Goal: Task Accomplishment & Management: Manage account settings

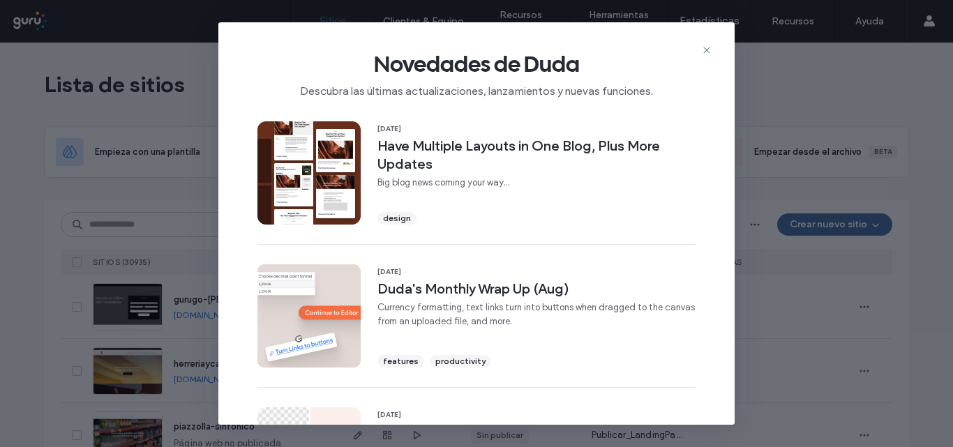
click at [706, 52] on icon at bounding box center [706, 50] width 11 height 11
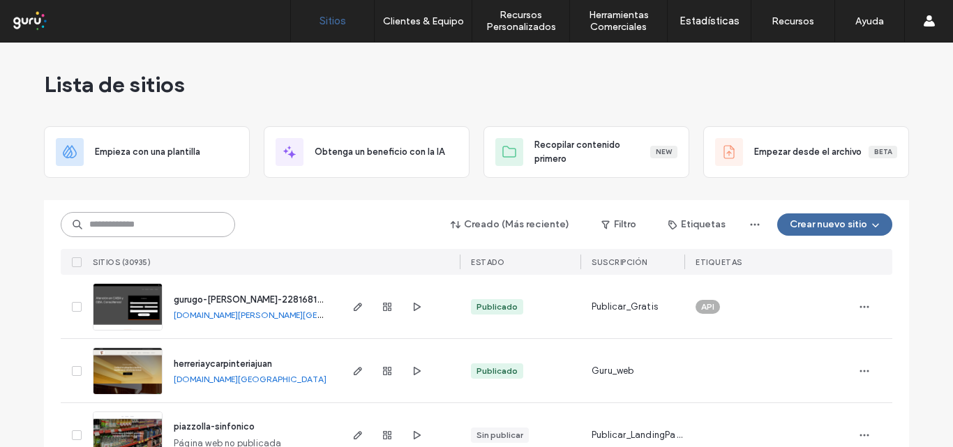
click at [156, 227] on input at bounding box center [148, 224] width 174 height 25
paste input "**********"
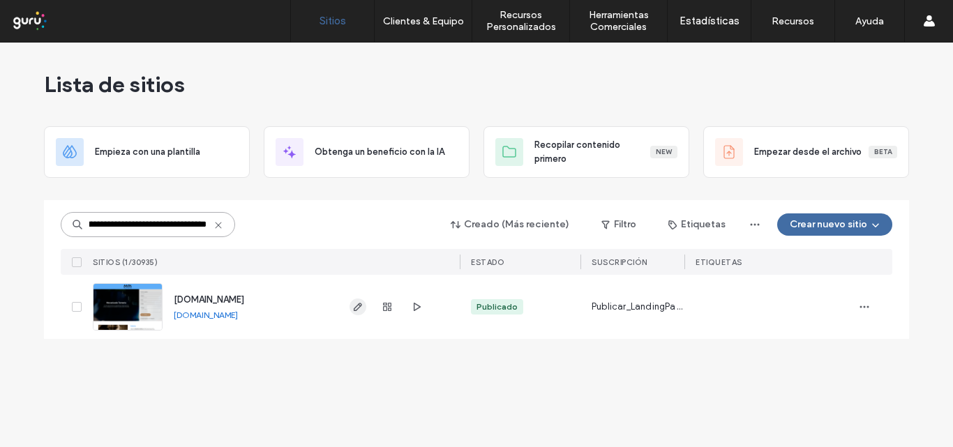
type input "**********"
click at [356, 307] on use "button" at bounding box center [358, 307] width 8 height 8
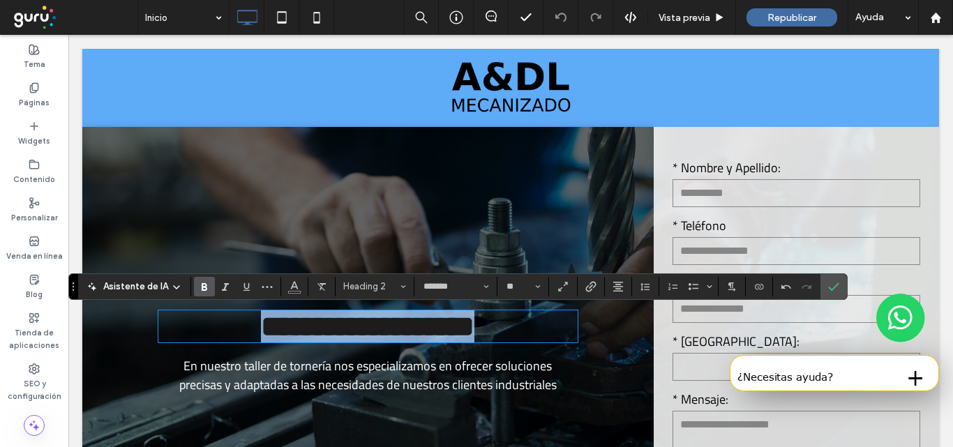
drag, startPoint x: 523, startPoint y: 326, endPoint x: 188, endPoint y: 340, distance: 335.1
click at [188, 340] on h2 "**********" at bounding box center [367, 326] width 419 height 32
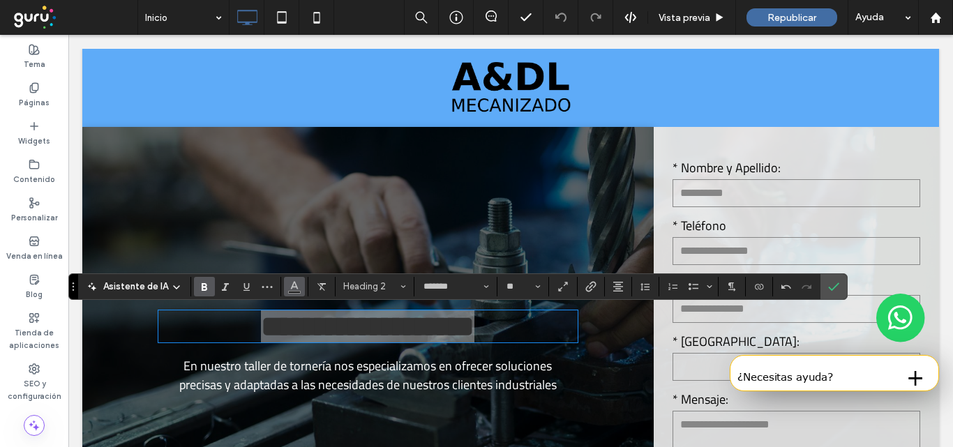
click at [289, 285] on icon "Color" at bounding box center [294, 285] width 11 height 11
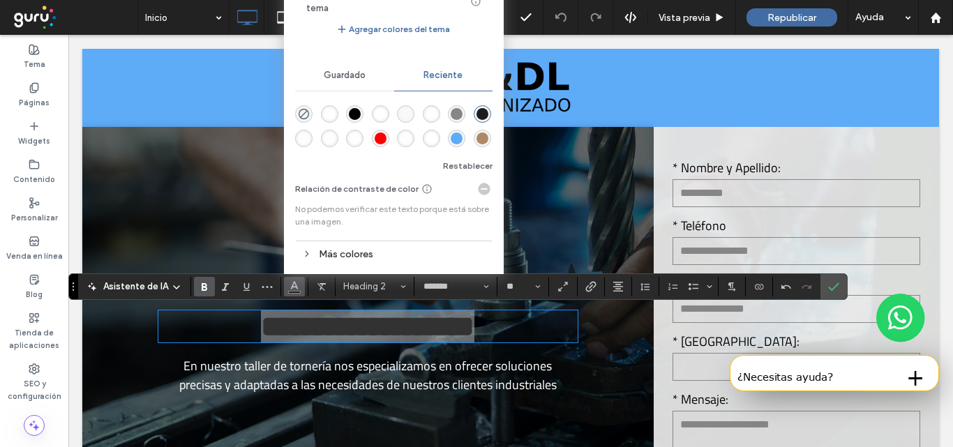
click at [328, 114] on div "rgba(255, 255, 255, 1)" at bounding box center [330, 114] width 12 height 12
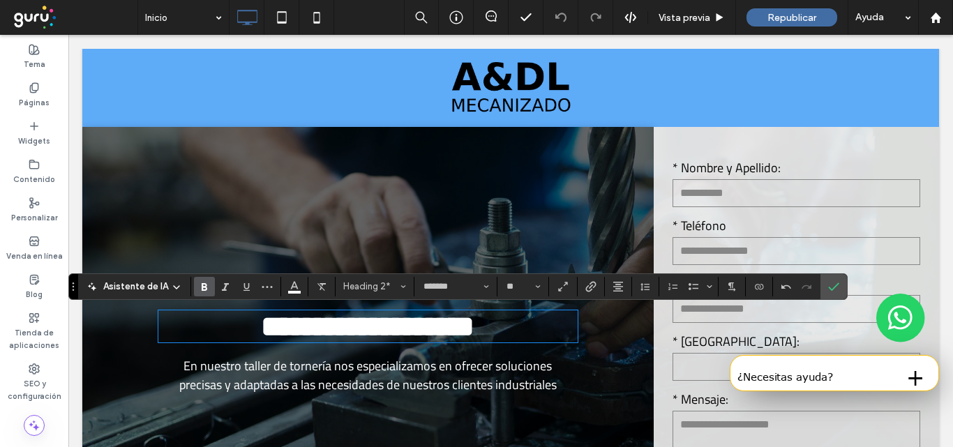
click at [567, 221] on div "**********" at bounding box center [367, 361] width 571 height 469
click at [828, 283] on icon "Confirmar" at bounding box center [833, 286] width 11 height 11
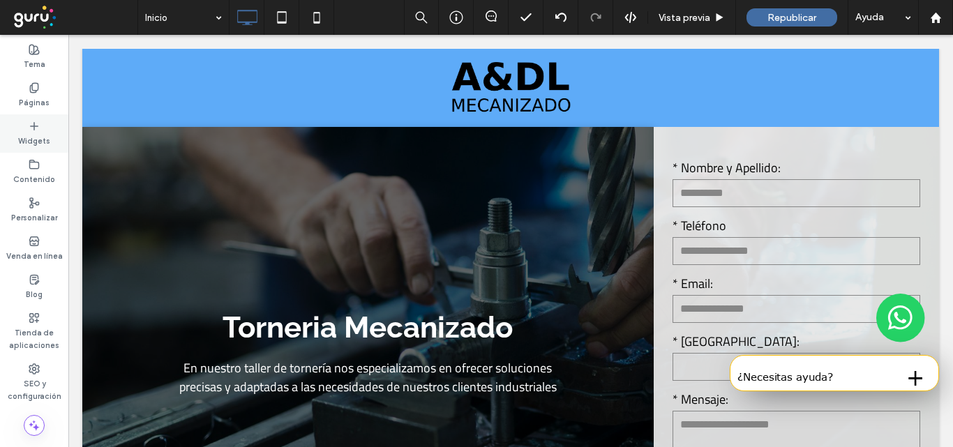
click at [26, 131] on div "Widgets" at bounding box center [34, 133] width 68 height 38
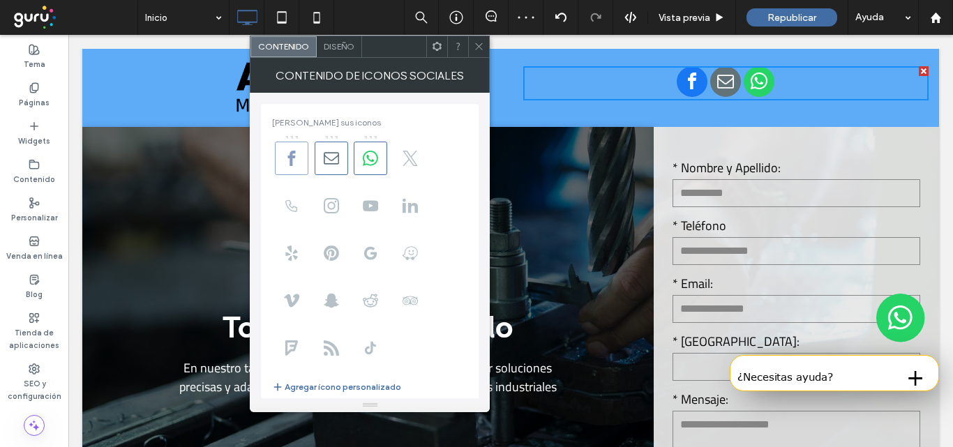
click at [296, 156] on icon at bounding box center [291, 158] width 15 height 15
click at [331, 210] on icon at bounding box center [331, 205] width 15 height 15
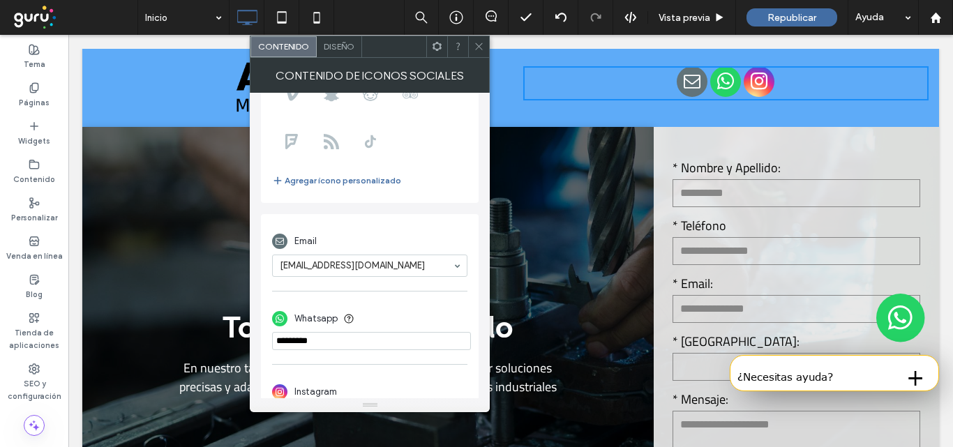
scroll to position [247, 0]
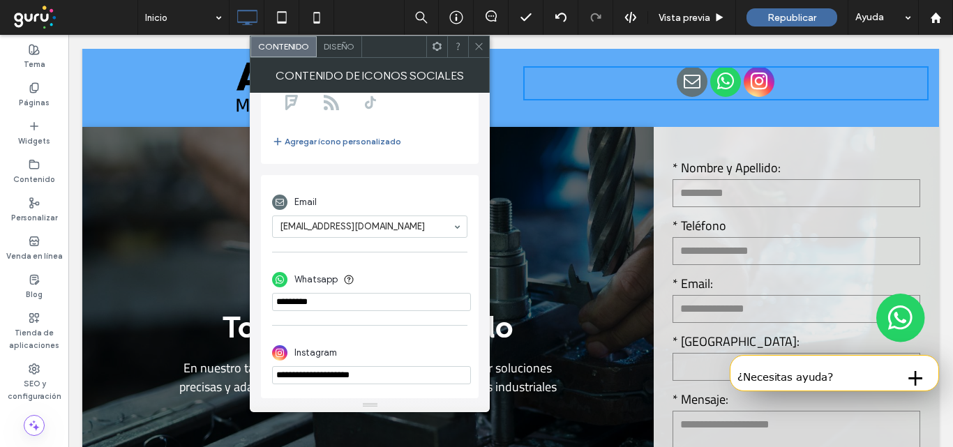
click at [395, 379] on input "**********" at bounding box center [371, 375] width 199 height 18
paste input "**********"
type input "**********"
click at [481, 42] on icon at bounding box center [479, 46] width 10 height 10
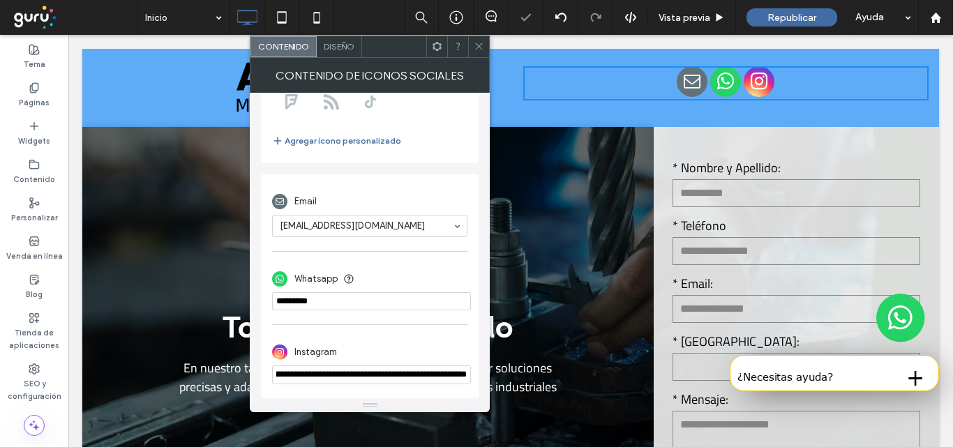
scroll to position [0, 0]
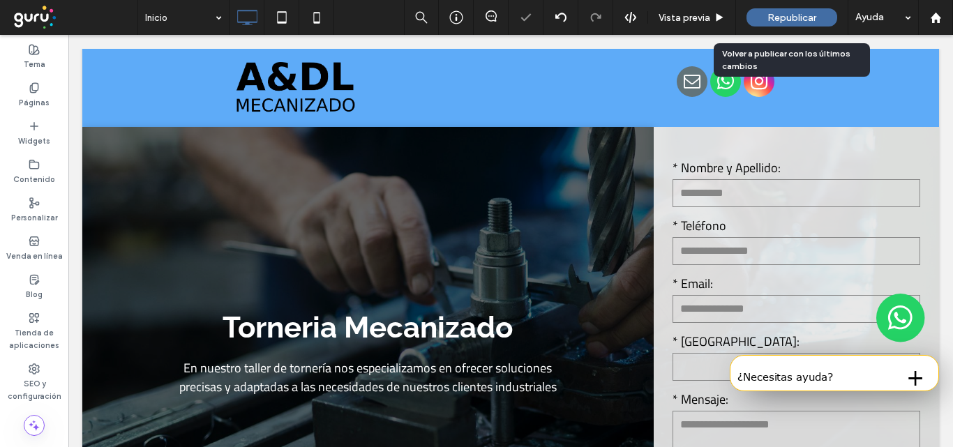
click at [798, 17] on span "Republicar" at bounding box center [791, 18] width 49 height 12
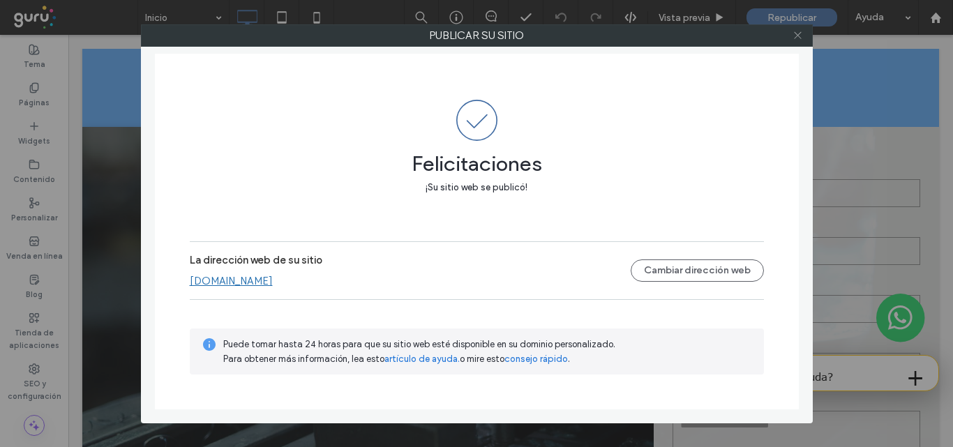
click at [796, 31] on icon at bounding box center [797, 35] width 10 height 10
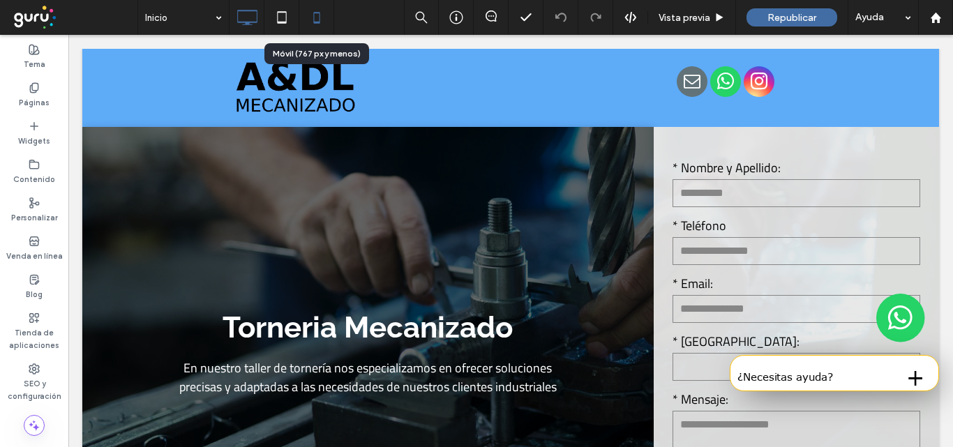
click at [317, 22] on use at bounding box center [316, 17] width 6 height 11
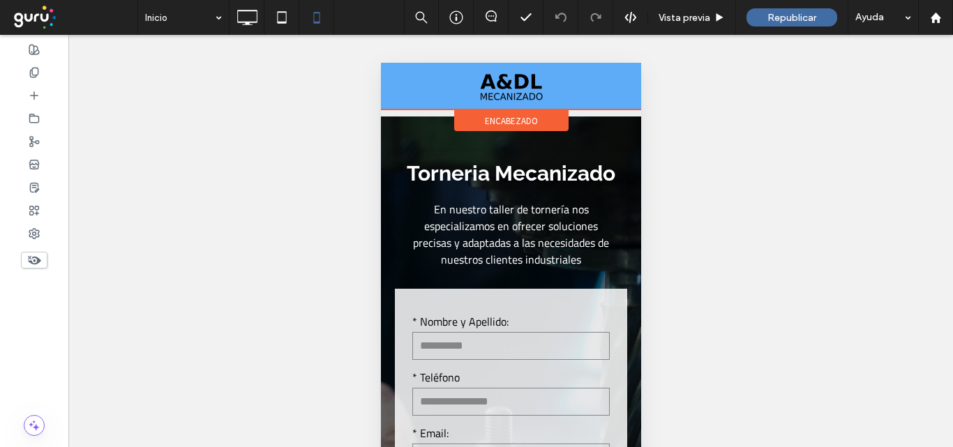
click at [396, 77] on div "LOGO encabezado" at bounding box center [510, 86] width 260 height 47
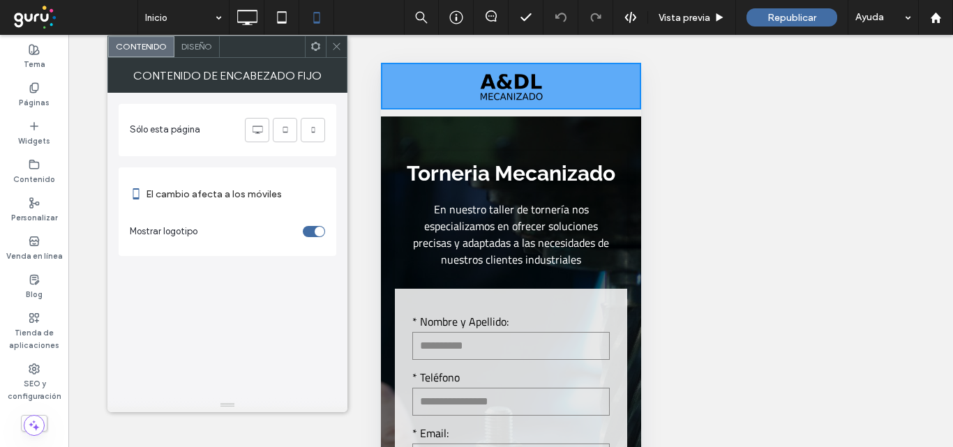
click at [342, 45] on div at bounding box center [336, 46] width 21 height 21
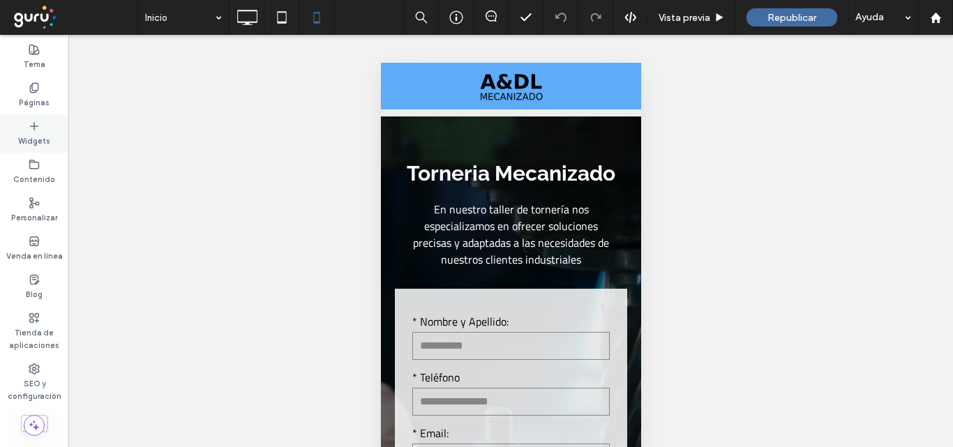
click at [33, 130] on icon at bounding box center [34, 126] width 11 height 11
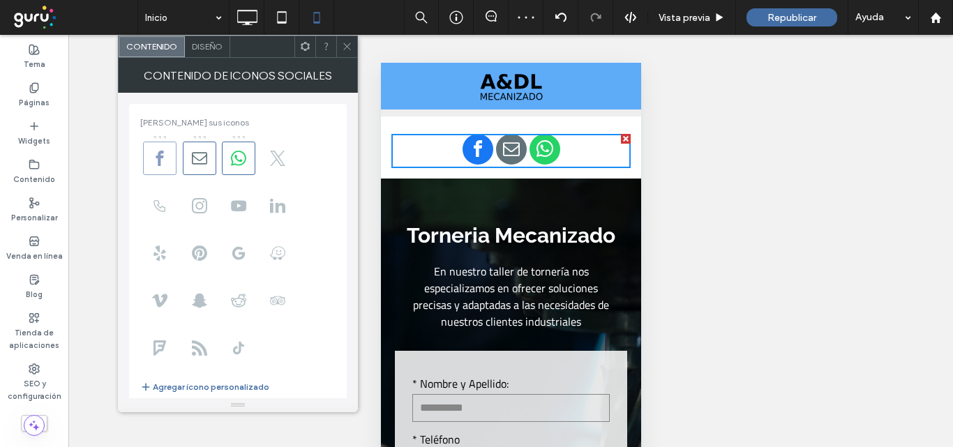
click at [157, 157] on use at bounding box center [160, 158] width 8 height 15
click at [189, 204] on span at bounding box center [199, 205] width 33 height 33
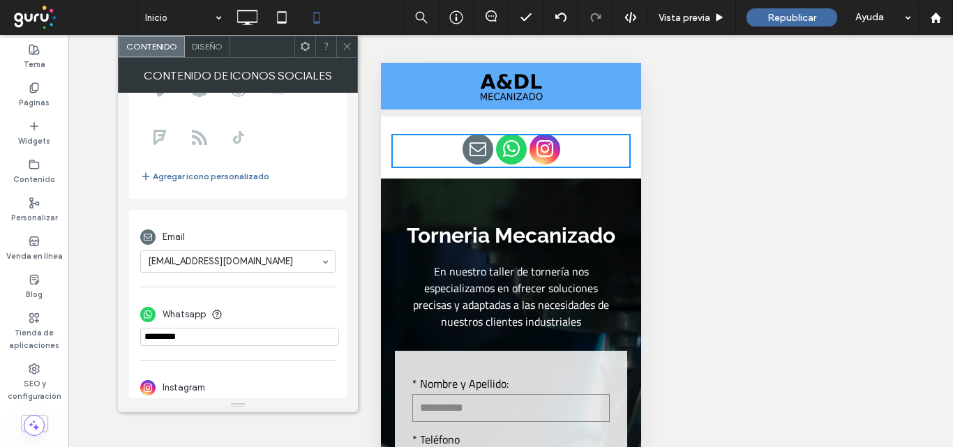
scroll to position [247, 0]
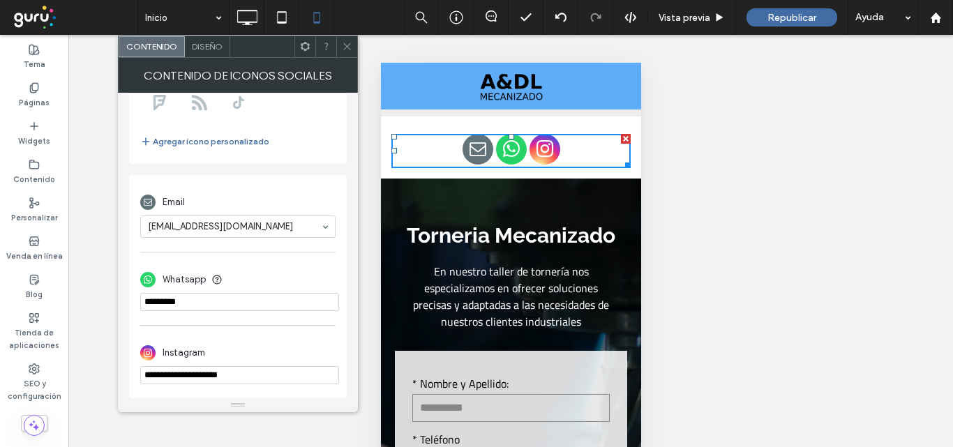
click at [266, 377] on input "**********" at bounding box center [239, 375] width 199 height 18
paste input "**********"
type input "**********"
click at [347, 40] on span at bounding box center [347, 46] width 10 height 21
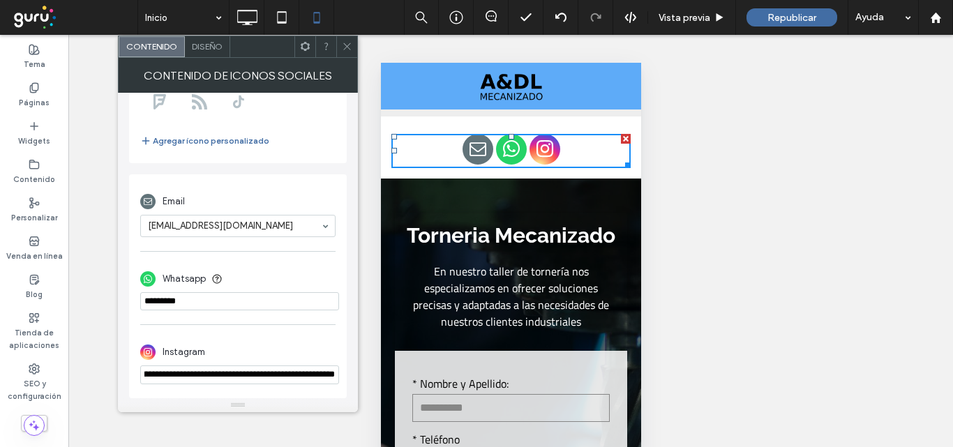
scroll to position [0, 0]
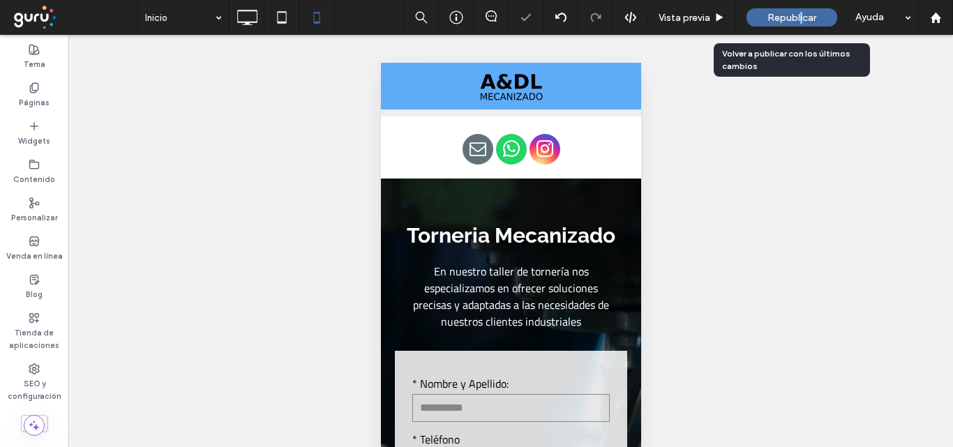
click at [801, 14] on span "Republicar" at bounding box center [791, 18] width 49 height 12
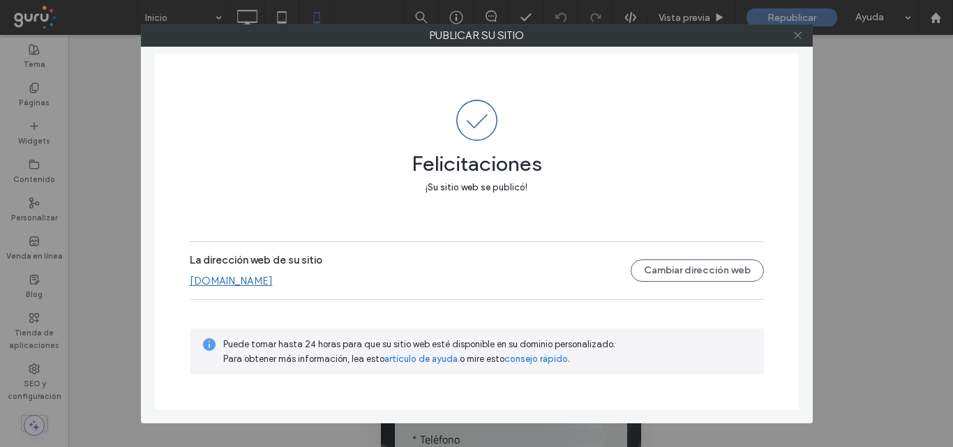
click at [795, 40] on icon at bounding box center [797, 35] width 10 height 10
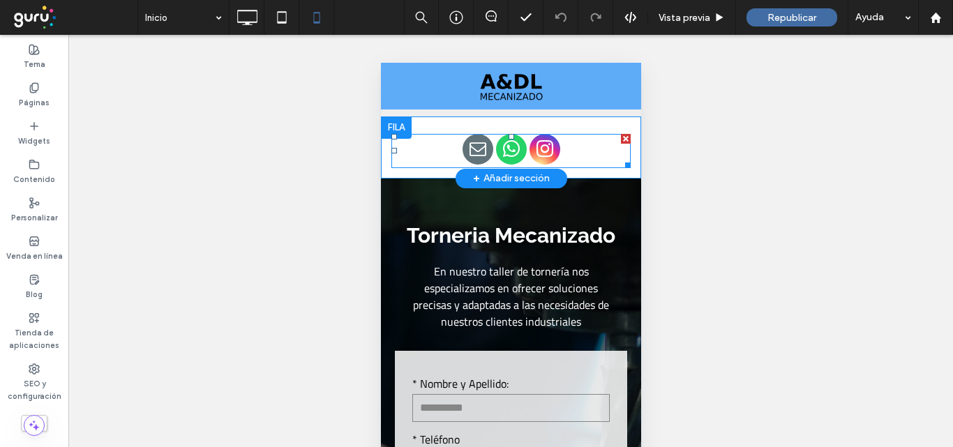
click at [620, 140] on div at bounding box center [625, 139] width 10 height 10
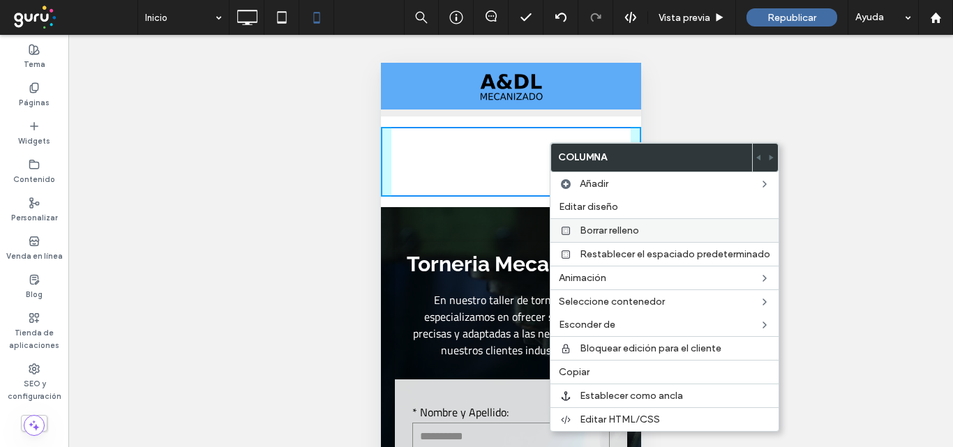
click at [626, 228] on span "Borrar relleno" at bounding box center [609, 231] width 59 height 12
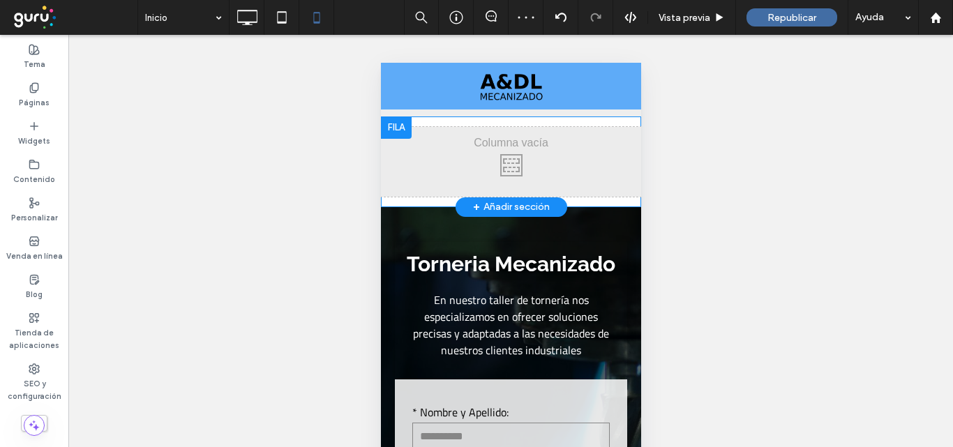
click at [582, 174] on div "Click To Paste Click To Paste" at bounding box center [510, 162] width 260 height 70
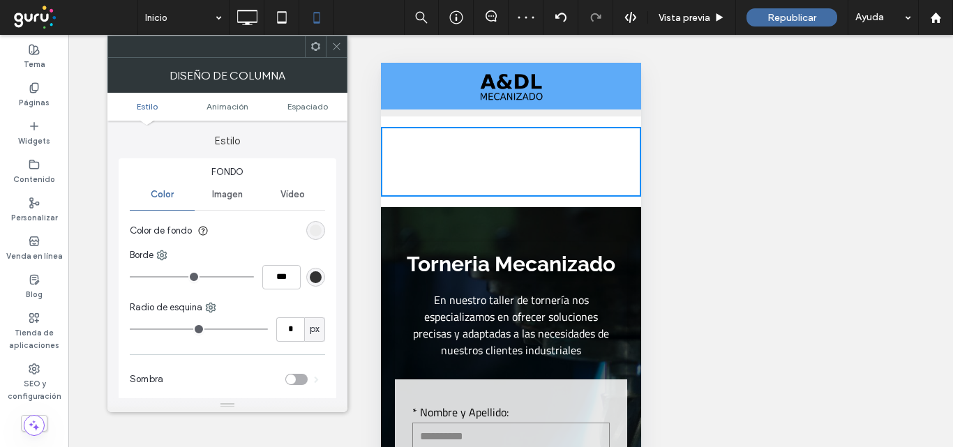
drag, startPoint x: 579, startPoint y: 162, endPoint x: 568, endPoint y: 146, distance: 19.0
click at [578, 161] on div "Click To Paste Click To Paste" at bounding box center [510, 162] width 260 height 70
click at [328, 49] on div at bounding box center [336, 46] width 21 height 21
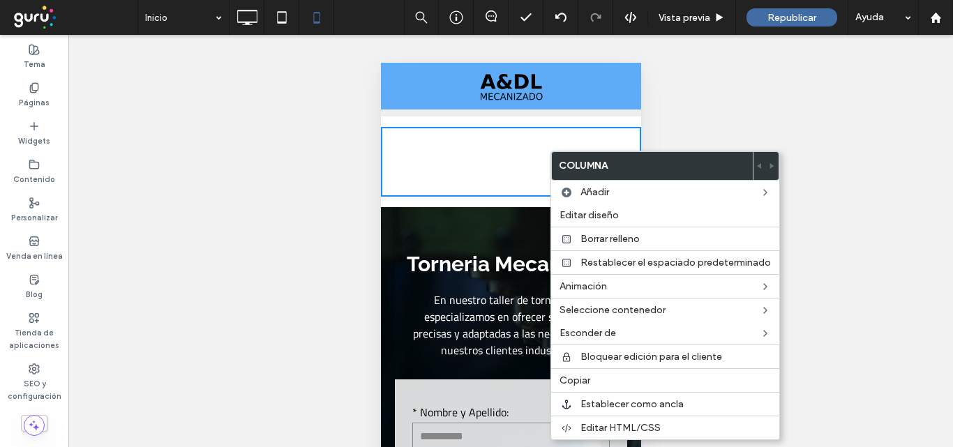
click at [395, 125] on div "Click To Paste Click To Paste Fila + Añadir sección" at bounding box center [510, 161] width 260 height 91
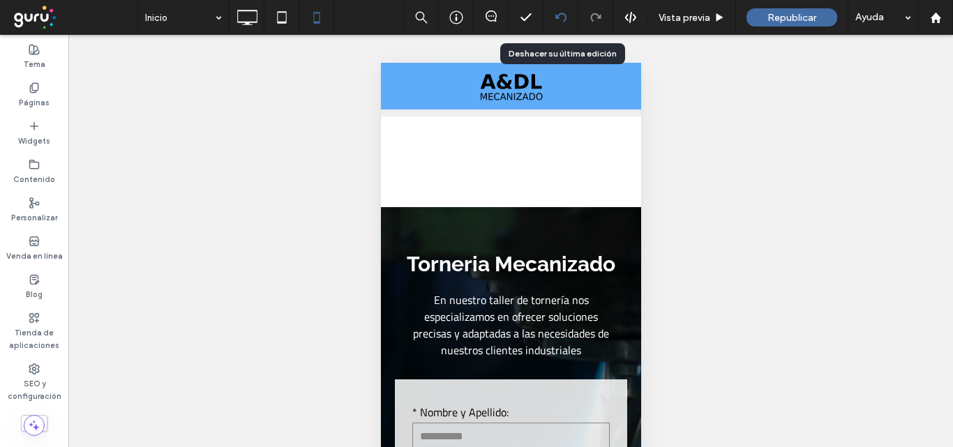
click at [554, 7] on div at bounding box center [560, 17] width 35 height 35
click at [563, 22] on use at bounding box center [559, 17] width 11 height 9
click at [556, 17] on use at bounding box center [559, 17] width 11 height 9
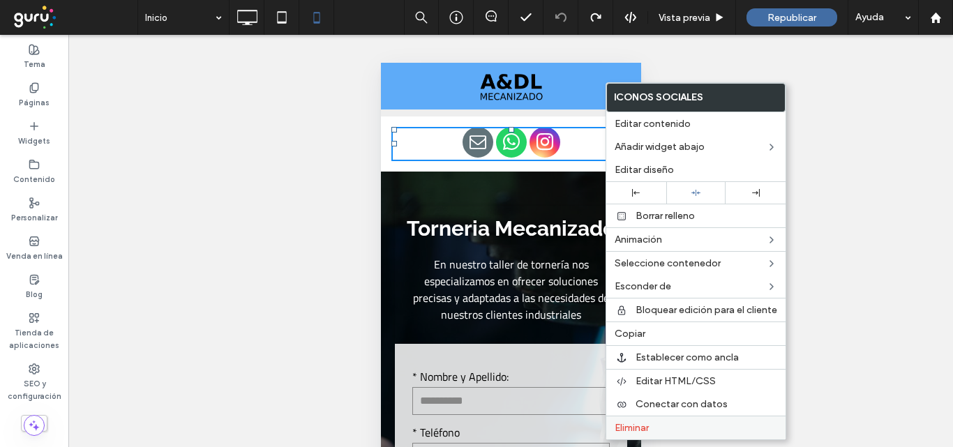
click at [651, 424] on label "Eliminar" at bounding box center [695, 428] width 162 height 12
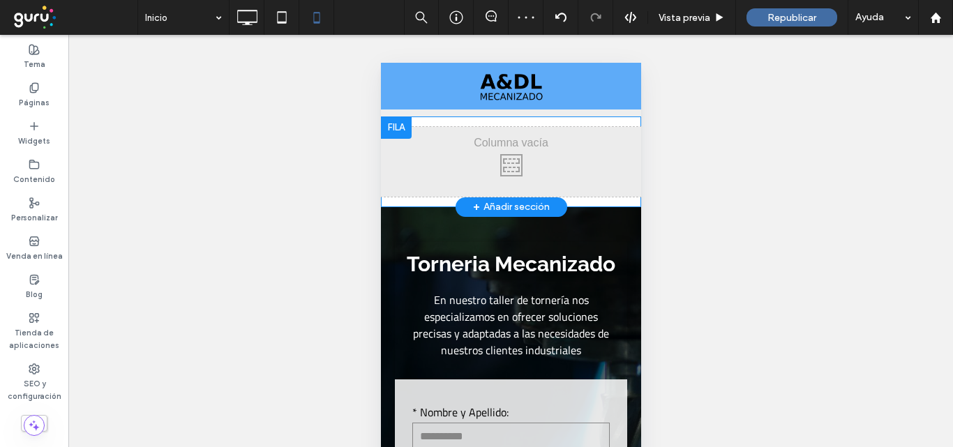
click at [386, 123] on div at bounding box center [395, 127] width 31 height 22
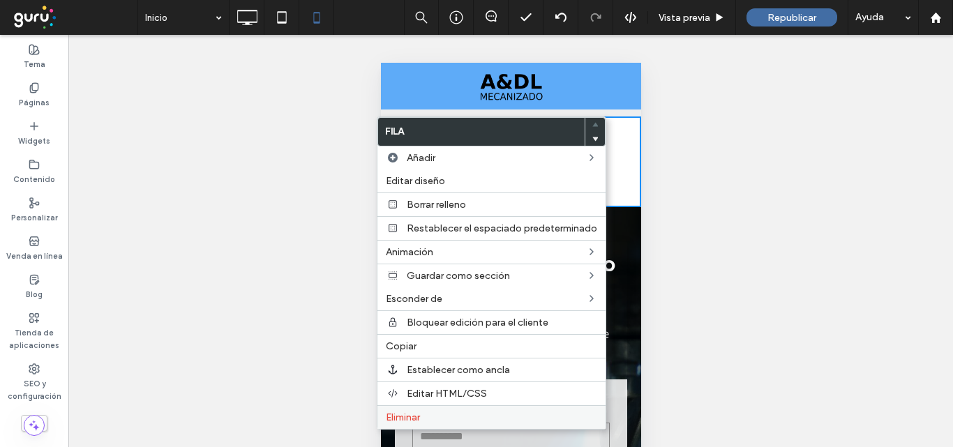
click at [457, 414] on label "Eliminar" at bounding box center [491, 417] width 211 height 12
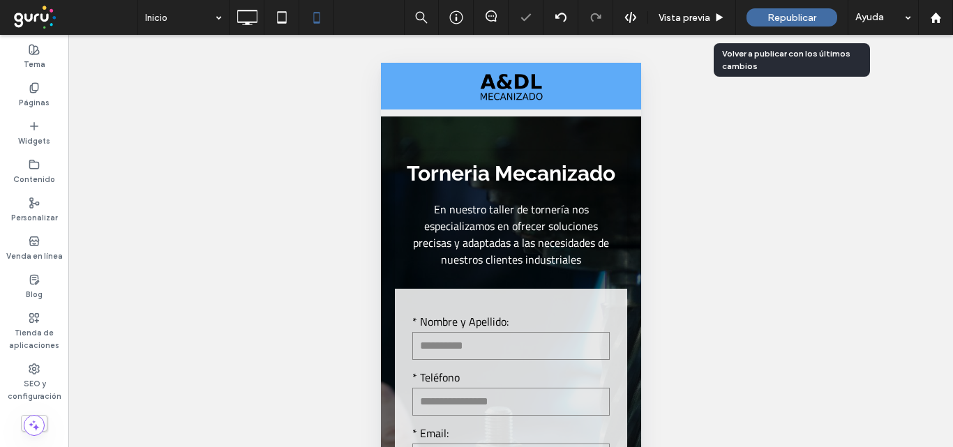
click at [783, 16] on span "Republicar" at bounding box center [791, 18] width 49 height 12
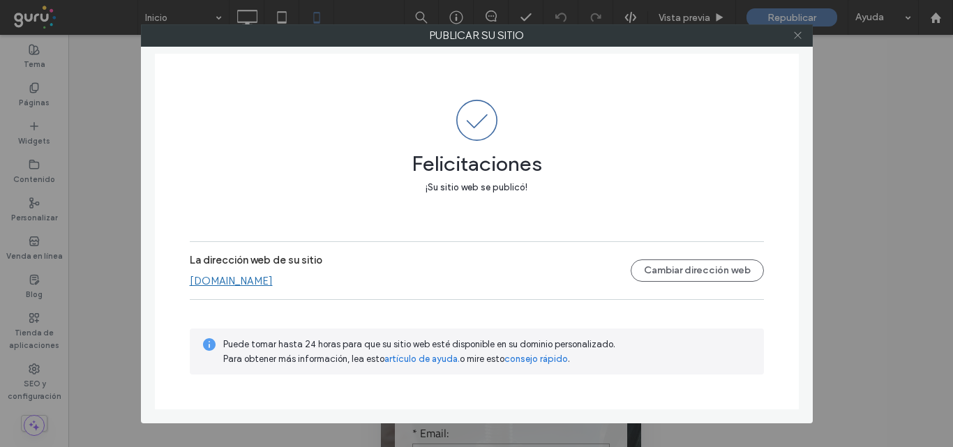
click at [796, 33] on use at bounding box center [797, 35] width 7 height 7
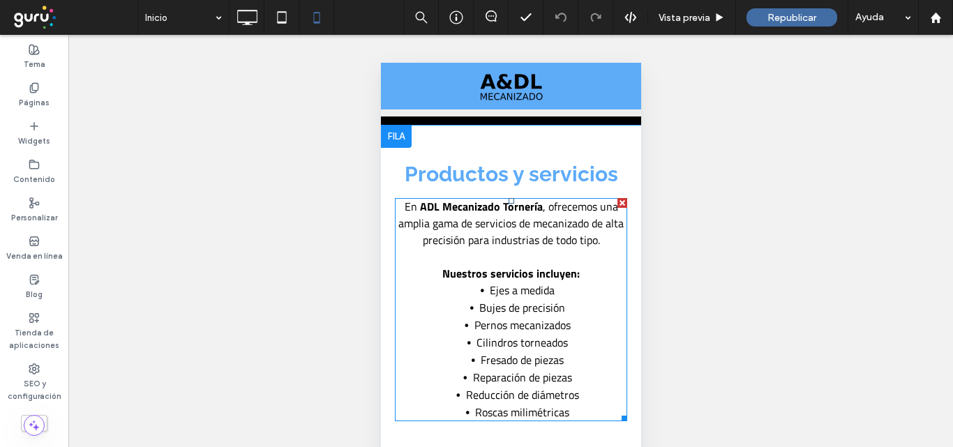
scroll to position [2441, 0]
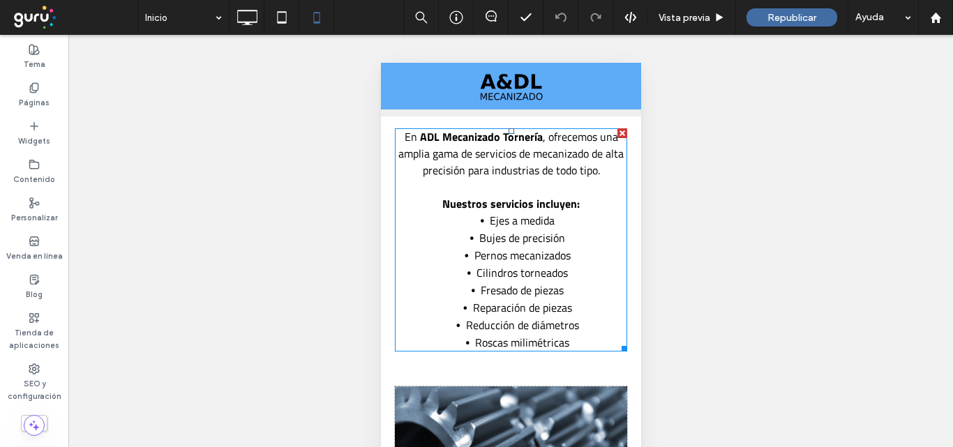
click at [571, 349] on li "Roscas milimétricas" at bounding box center [521, 342] width 210 height 17
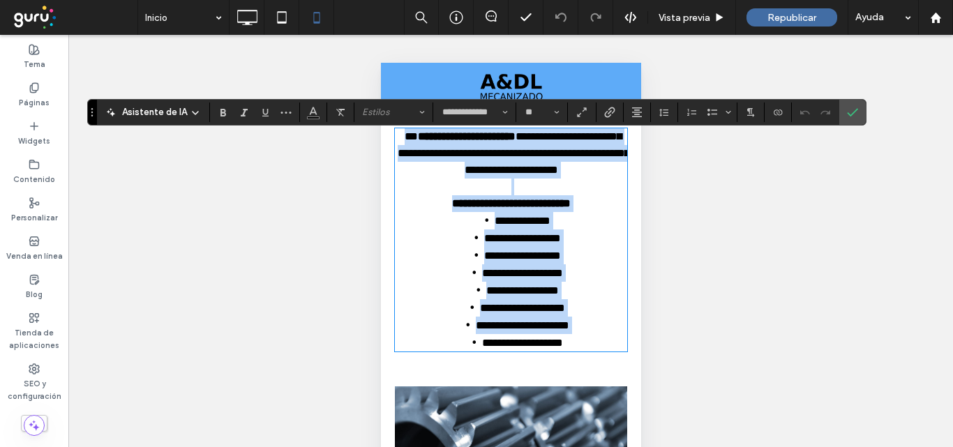
click at [571, 349] on li "**********" at bounding box center [521, 342] width 210 height 17
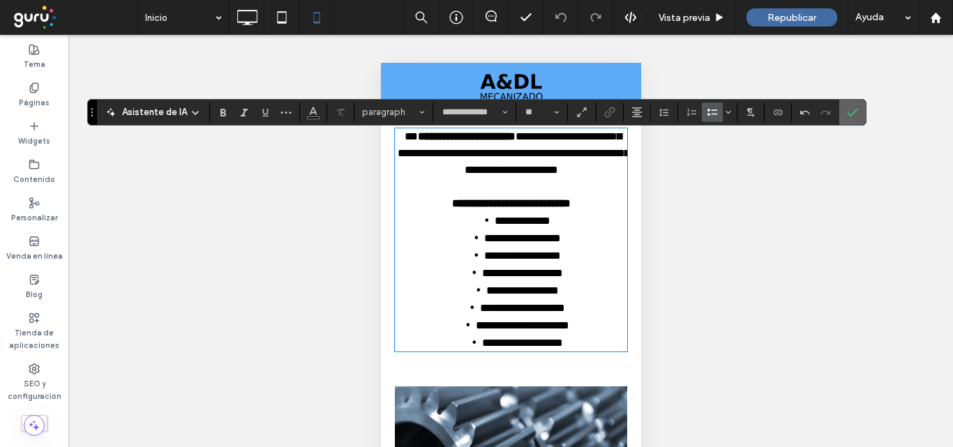
click at [852, 118] on span "Confirmar" at bounding box center [852, 112] width 11 height 24
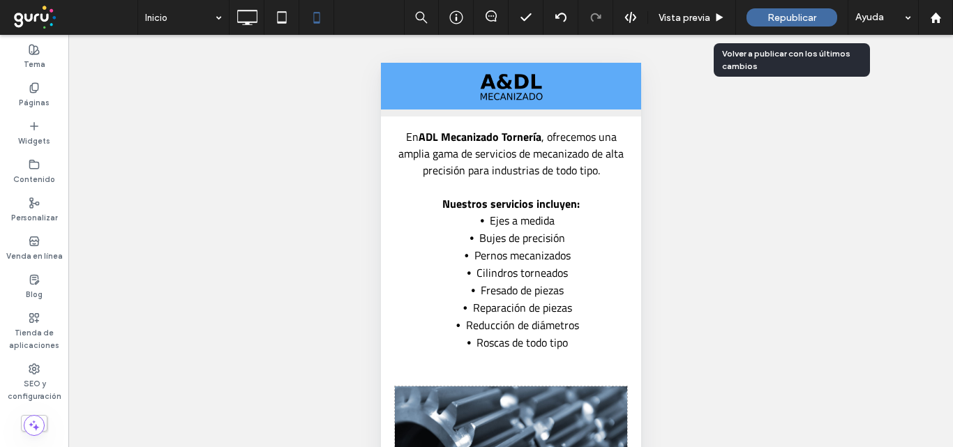
click at [812, 17] on span "Republicar" at bounding box center [791, 18] width 49 height 12
